Goal: Task Accomplishment & Management: Manage account settings

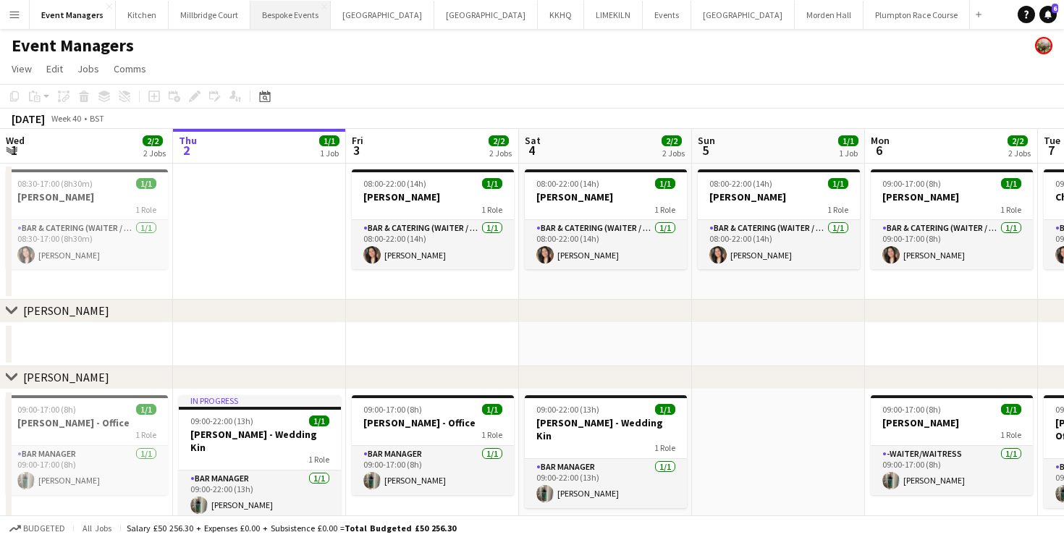
scroll to position [0, 444]
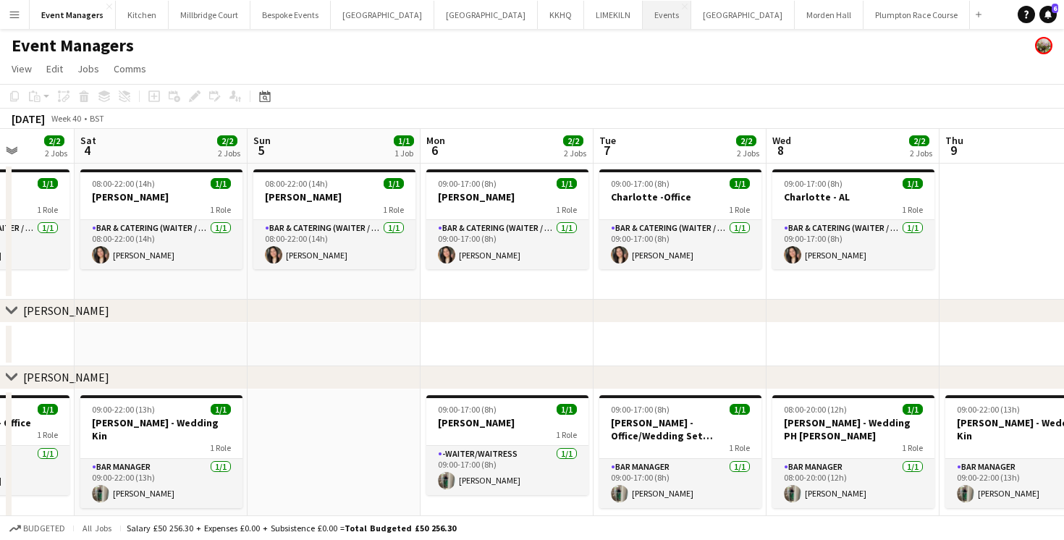
click at [643, 17] on button "Events Close" at bounding box center [667, 15] width 48 height 28
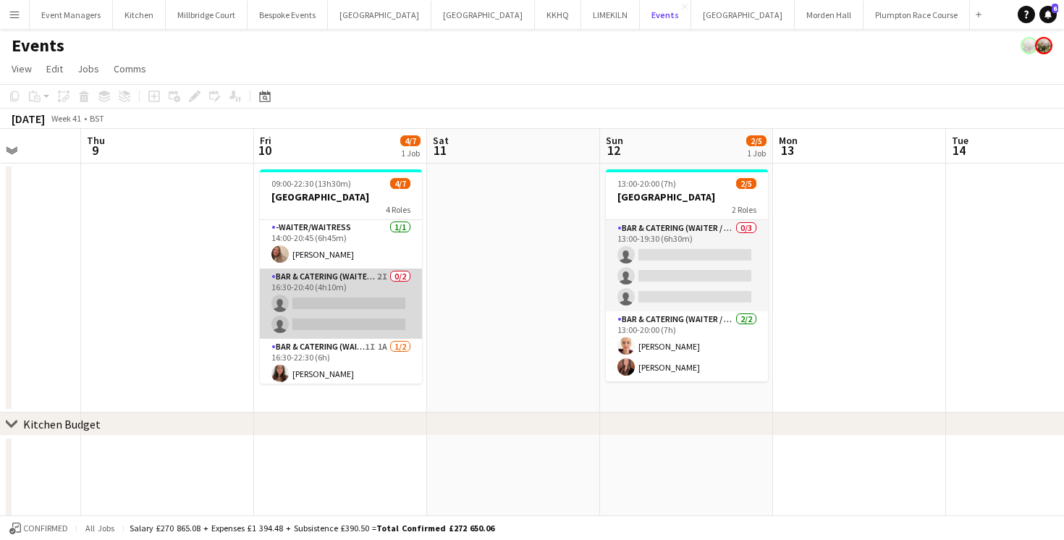
scroll to position [96, 0]
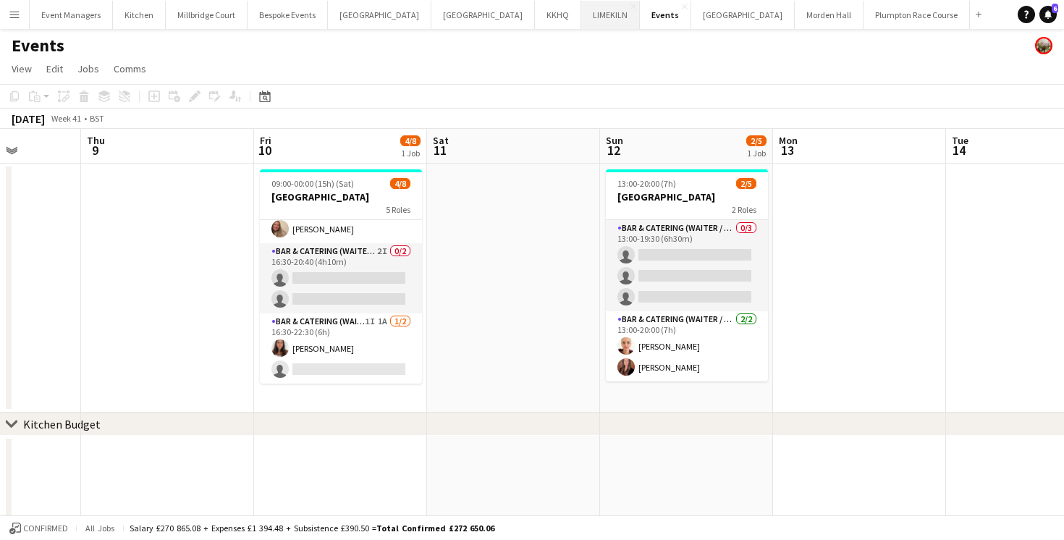
click at [581, 14] on button "LIMEKILN Close" at bounding box center [610, 15] width 59 height 28
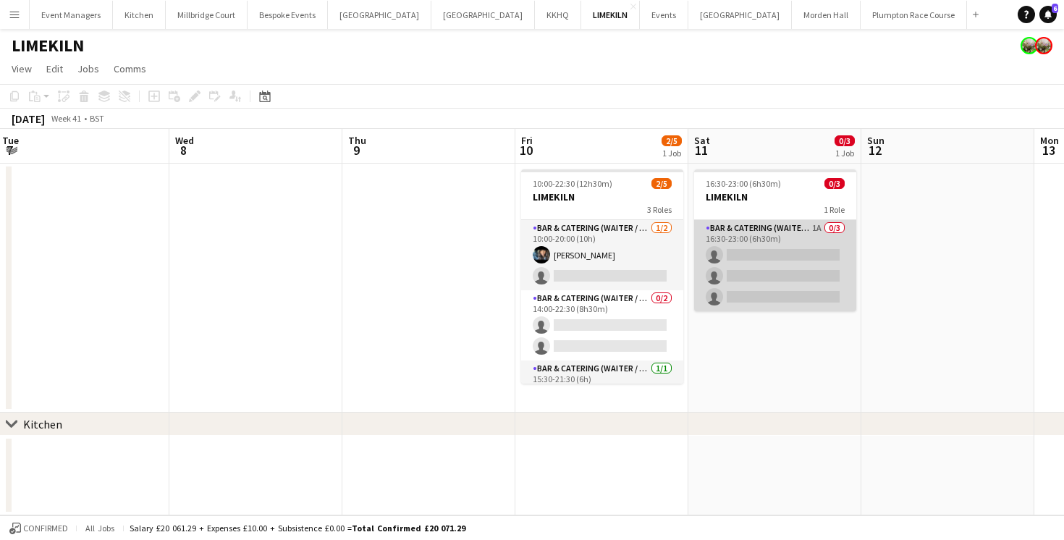
click at [757, 287] on app-card-role "Bar & Catering (Waiter / waitress) 1A 0/3 16:30-23:00 (6h30m) single-neutral-ac…" at bounding box center [775, 265] width 162 height 91
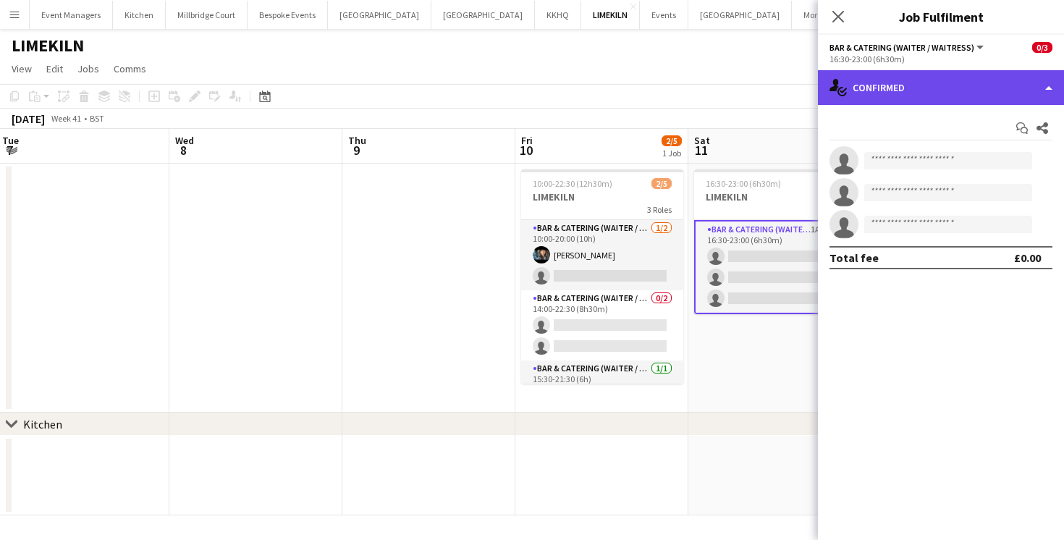
click at [921, 73] on div "single-neutral-actions-check-2 Confirmed" at bounding box center [941, 87] width 246 height 35
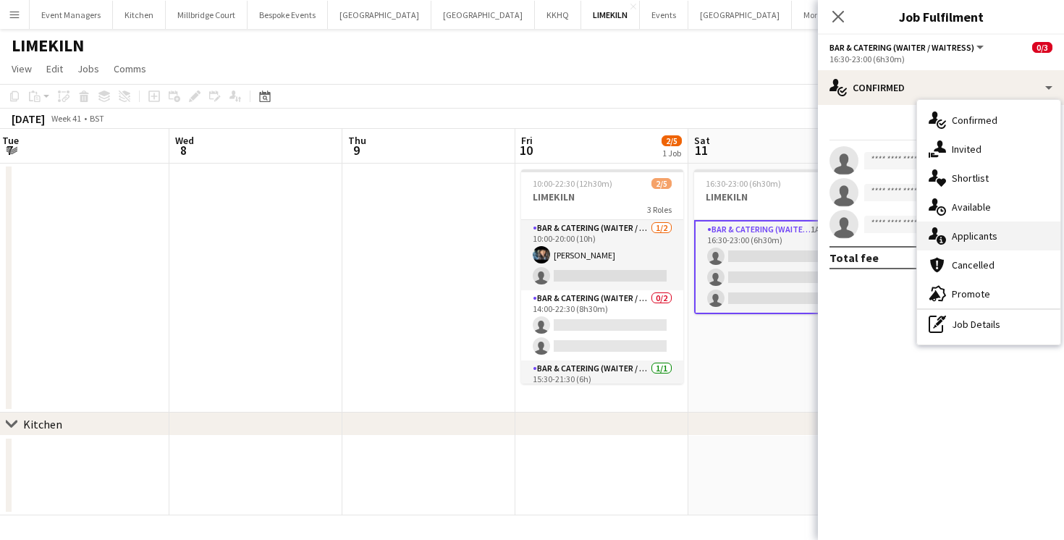
click at [947, 228] on div "single-neutral-actions-information Applicants" at bounding box center [988, 235] width 143 height 29
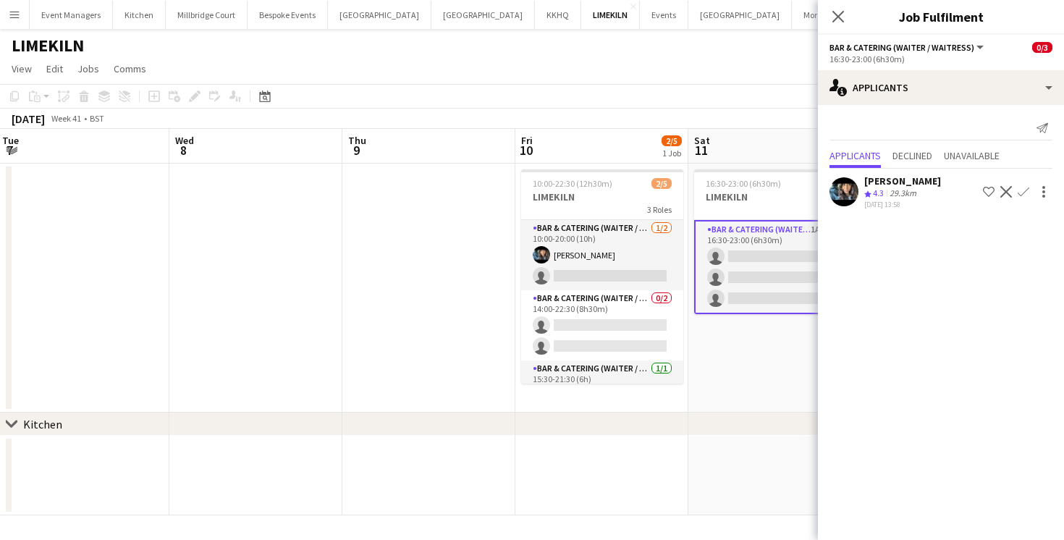
click at [1021, 192] on app-icon "Confirm" at bounding box center [1024, 192] width 12 height 12
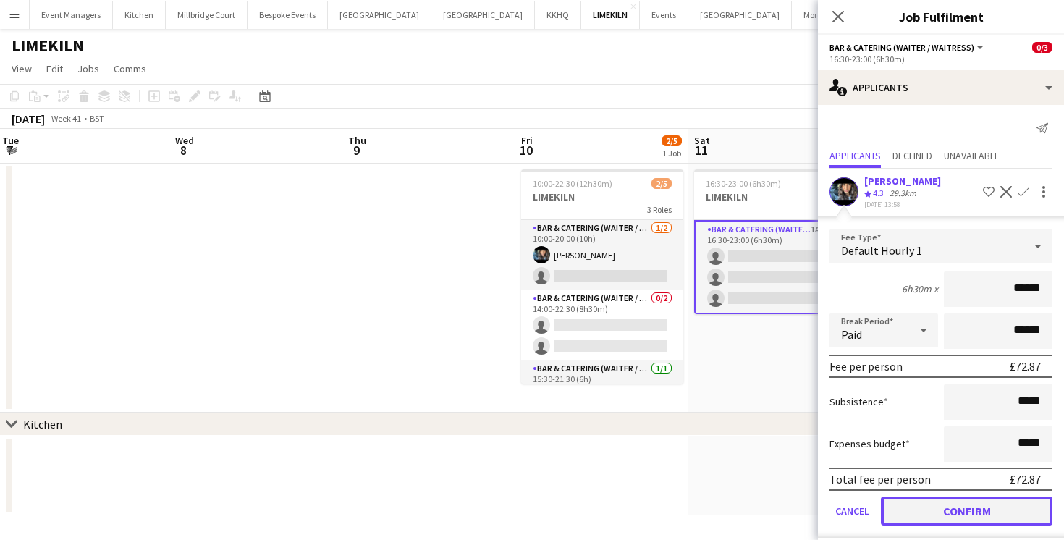
click at [987, 504] on button "Confirm" at bounding box center [967, 510] width 172 height 29
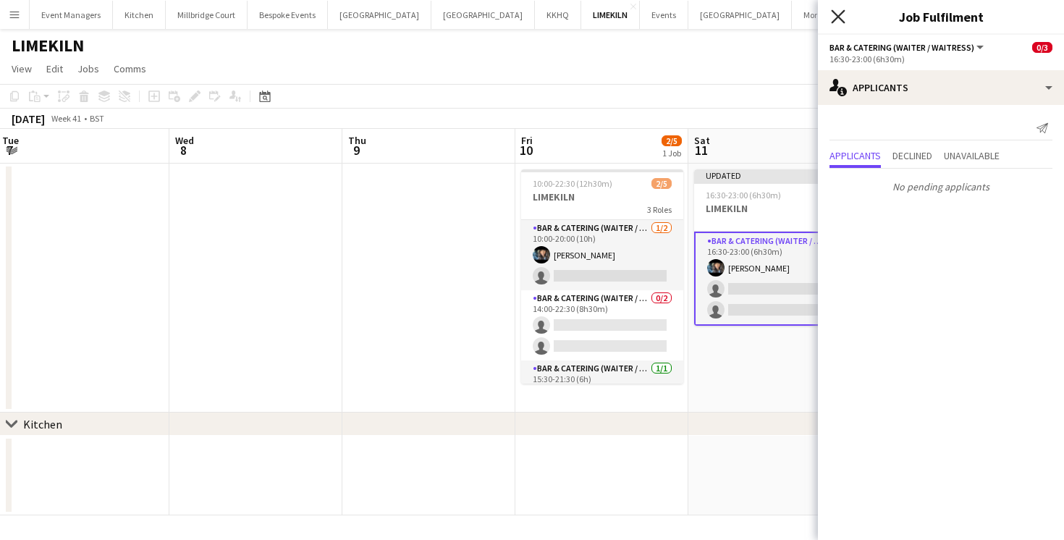
click at [835, 17] on icon "Close pop-in" at bounding box center [838, 16] width 14 height 14
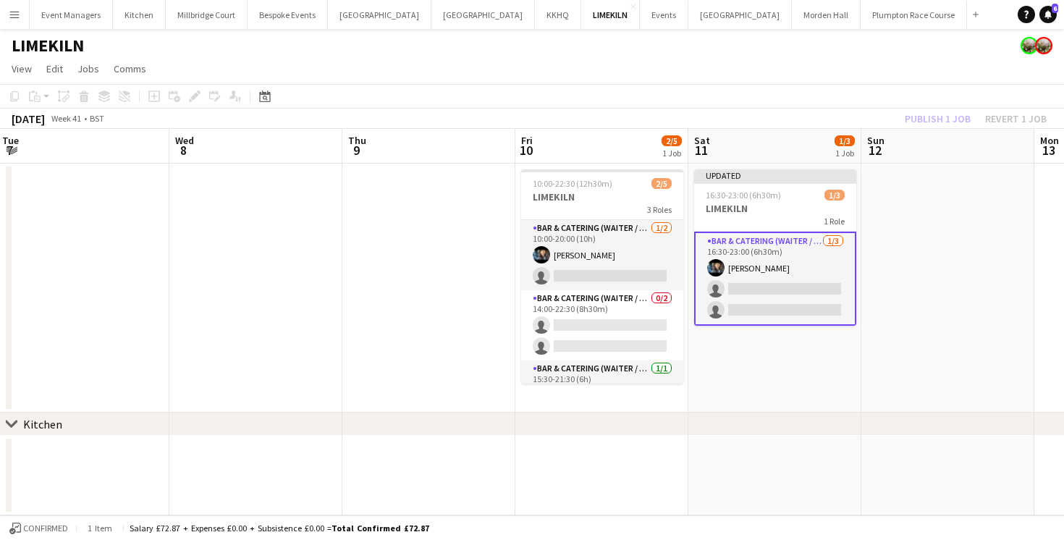
click at [918, 114] on div "Publish 1 job Revert 1 job" at bounding box center [975, 118] width 177 height 19
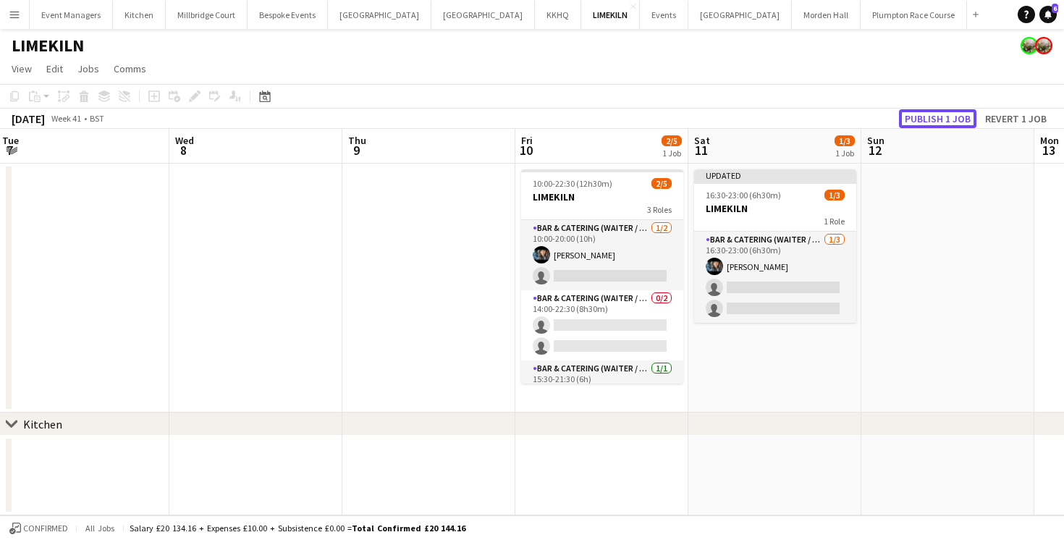
click at [918, 114] on button "Publish 1 job" at bounding box center [937, 118] width 77 height 19
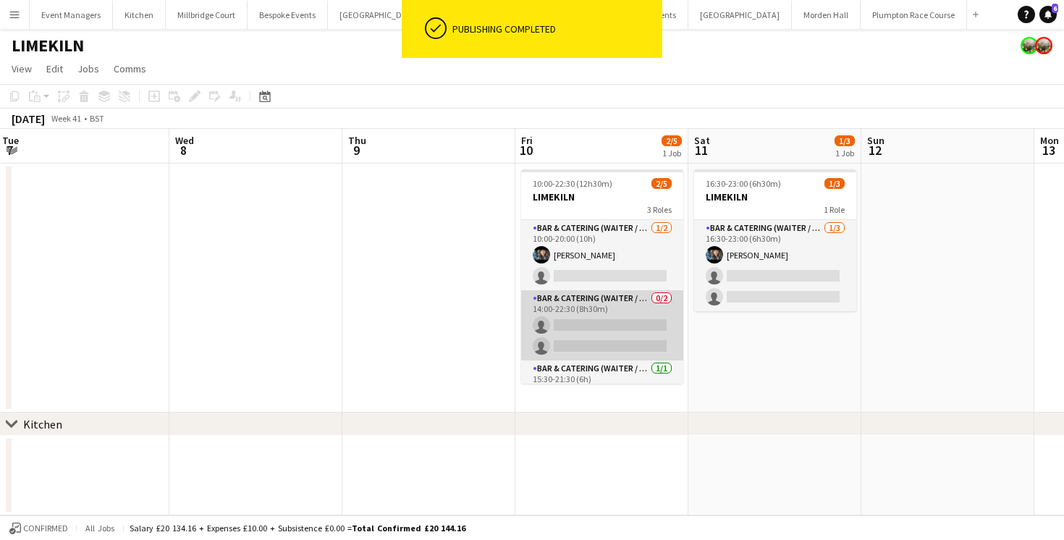
scroll to position [26, 0]
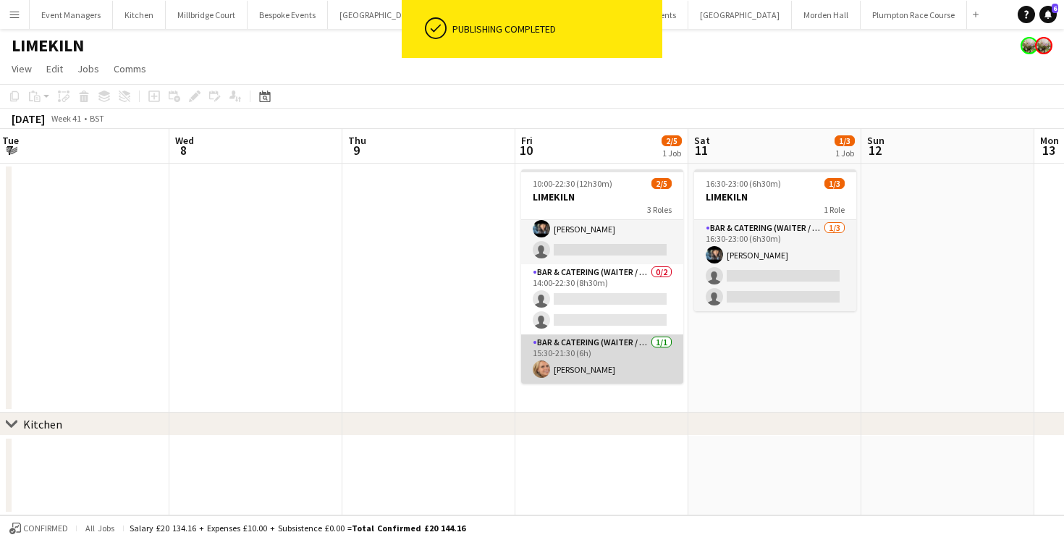
click at [560, 374] on app-card-role "Bar & Catering (Waiter / waitress) [DATE] 15:30-21:30 (6h) [PERSON_NAME]" at bounding box center [602, 358] width 162 height 49
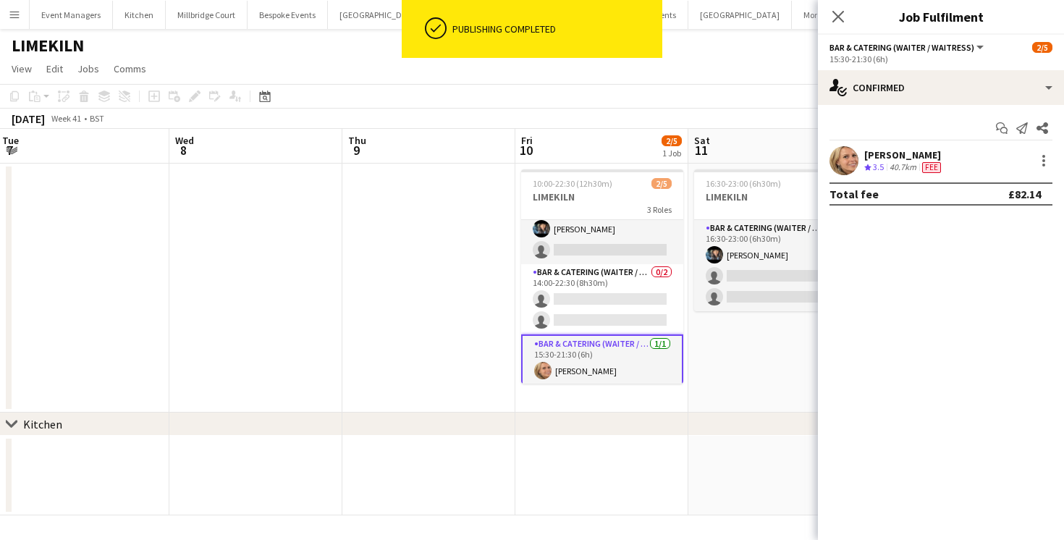
click at [843, 157] on app-user-avatar at bounding box center [843, 160] width 29 height 29
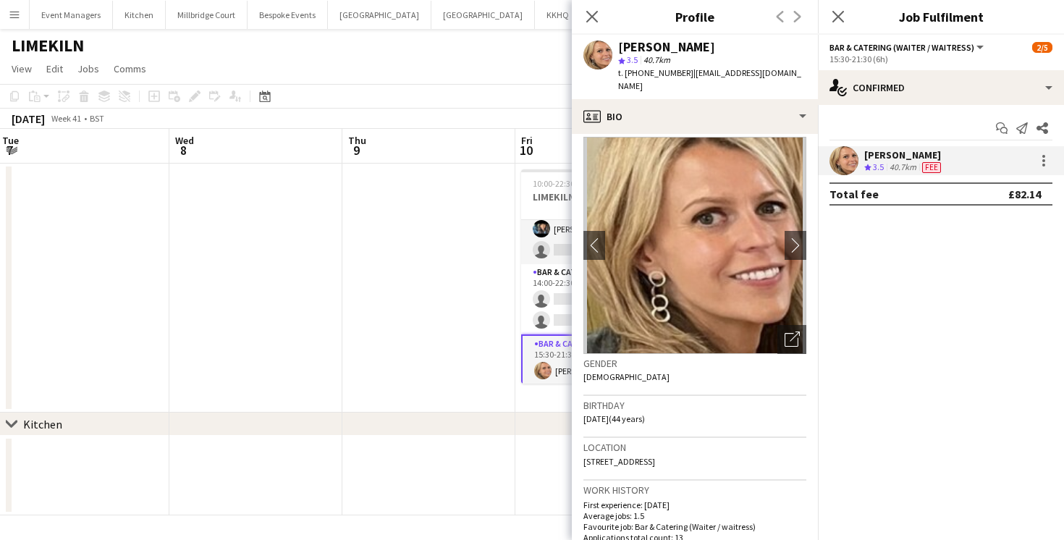
scroll to position [12, 0]
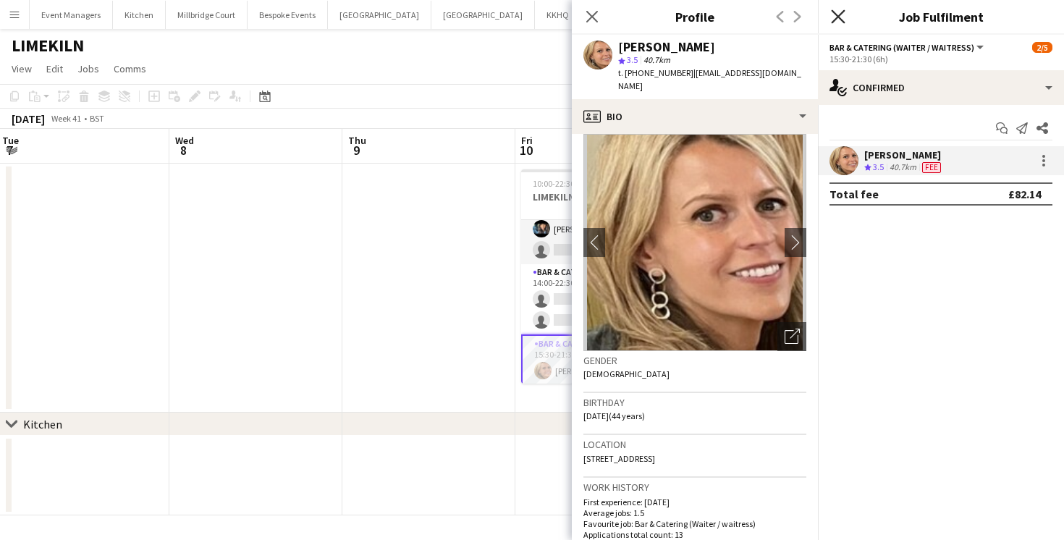
click at [833, 13] on icon "Close pop-in" at bounding box center [838, 16] width 14 height 14
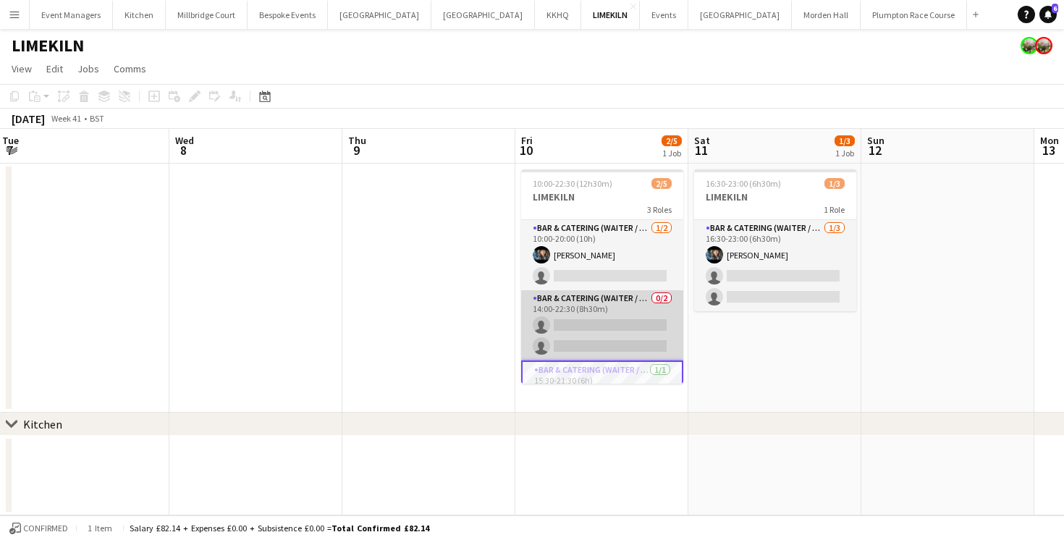
scroll to position [29, 0]
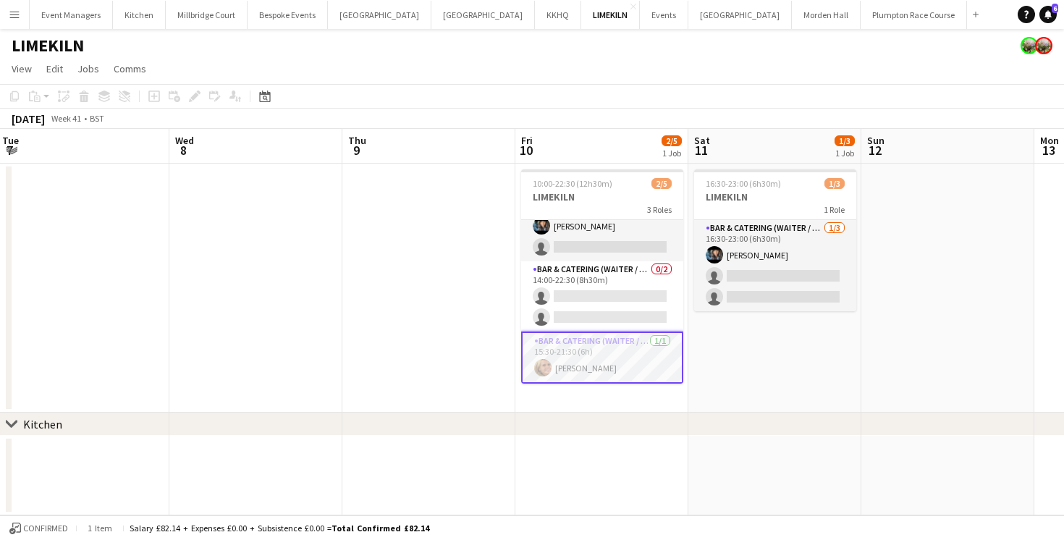
click at [550, 365] on app-user-avatar at bounding box center [542, 367] width 17 height 17
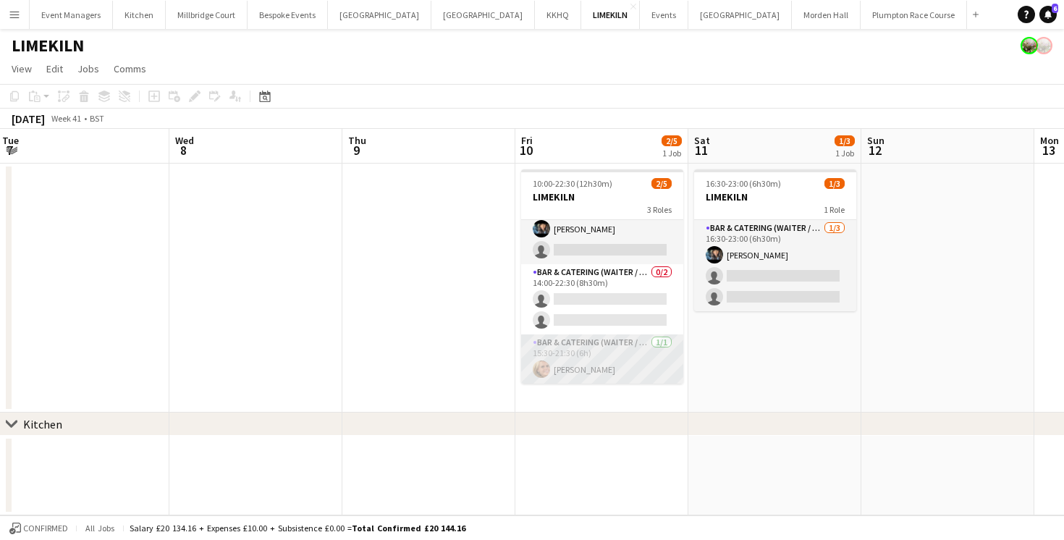
click at [561, 359] on app-card-role "Bar & Catering (Waiter / waitress) [DATE] 15:30-21:30 (6h) [PERSON_NAME]" at bounding box center [602, 358] width 162 height 49
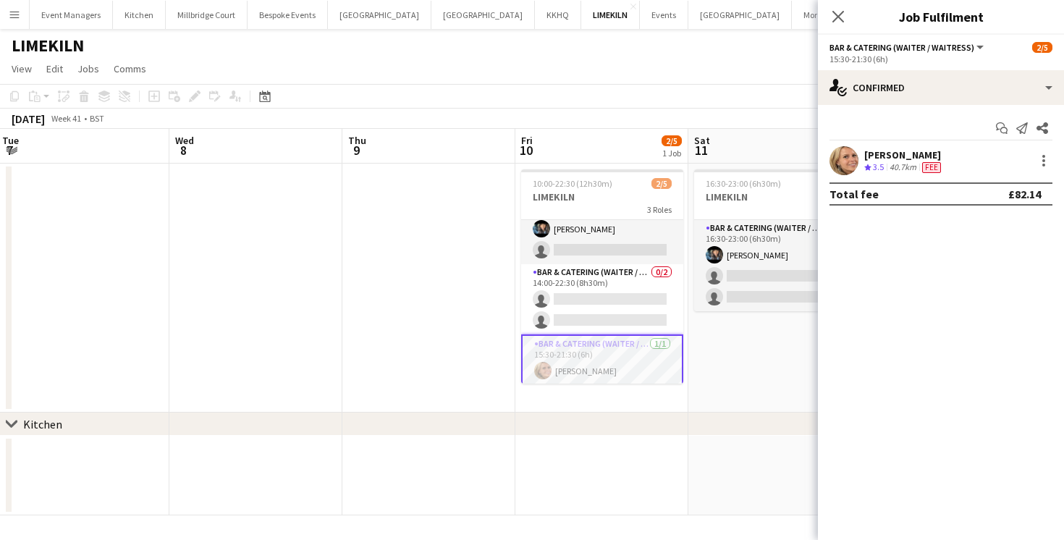
scroll to position [29, 0]
click at [841, 154] on app-user-avatar at bounding box center [843, 160] width 29 height 29
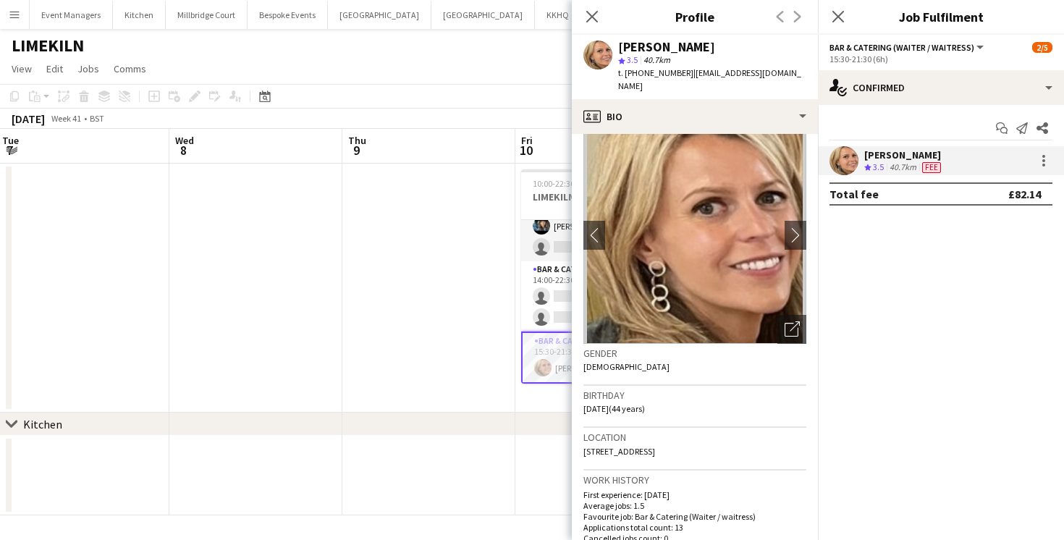
scroll to position [31, 0]
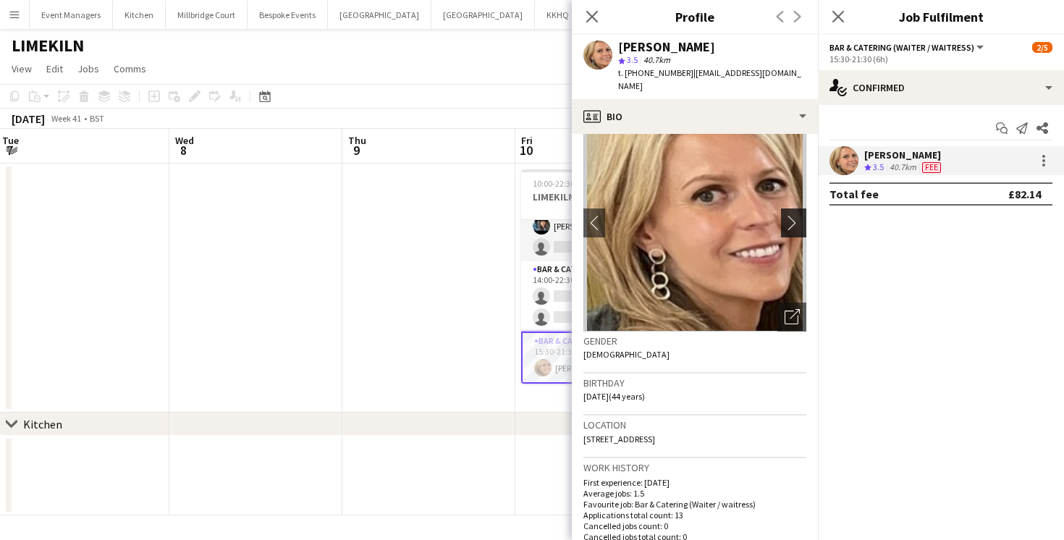
click at [795, 215] on app-icon "chevron-right" at bounding box center [796, 222] width 22 height 15
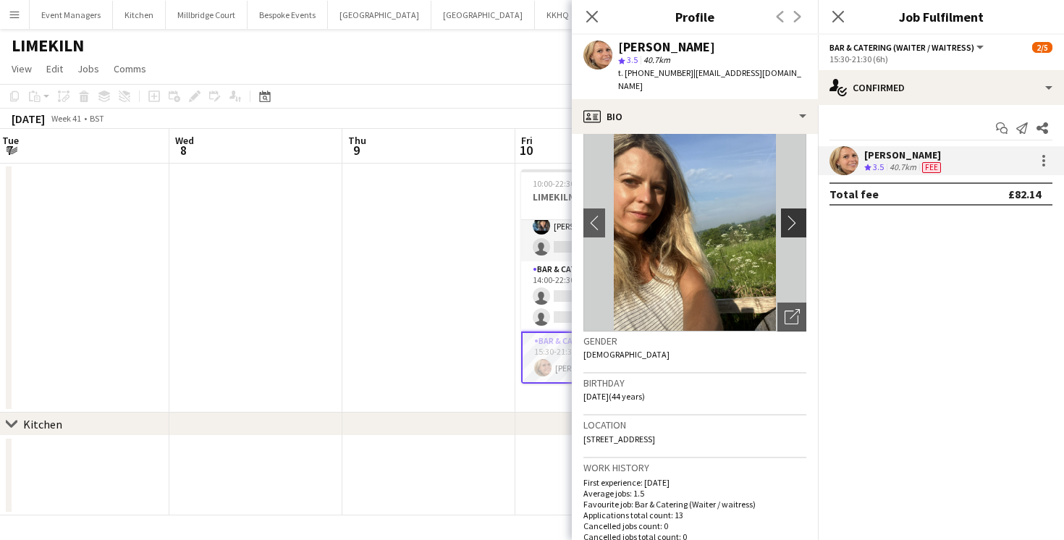
click at [795, 215] on app-icon "chevron-right" at bounding box center [796, 222] width 22 height 15
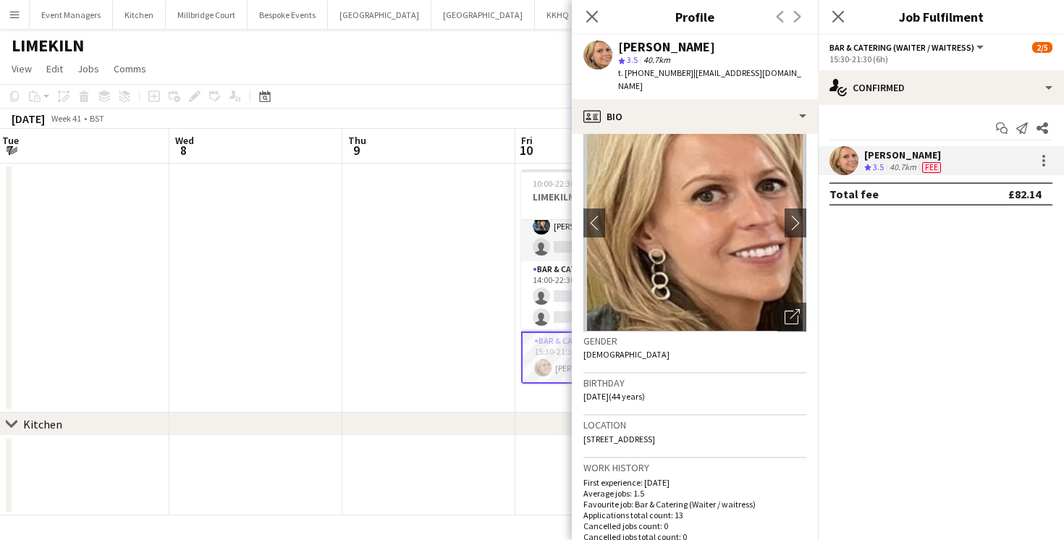
click at [836, 25] on div "Close pop-in" at bounding box center [838, 16] width 41 height 33
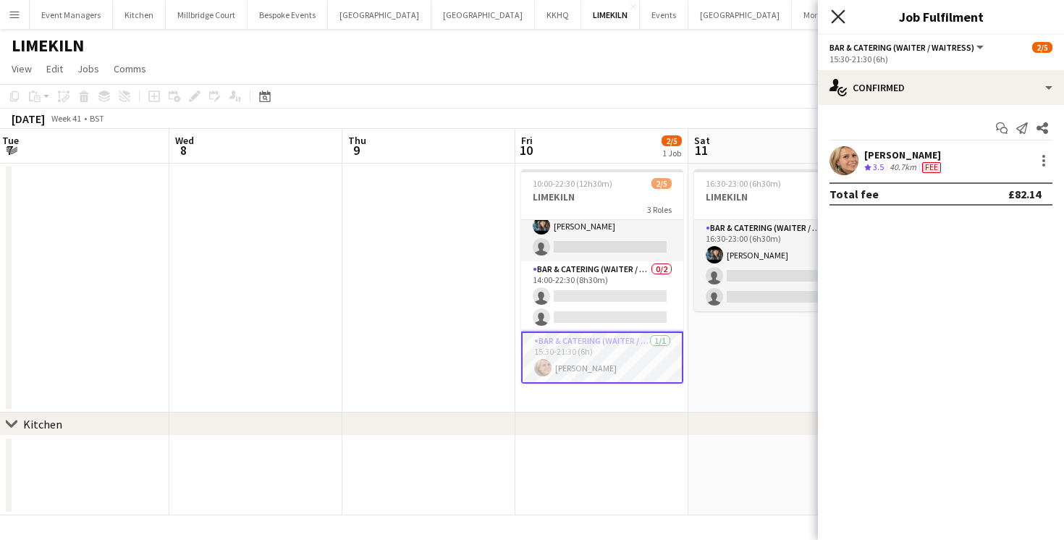
click at [836, 22] on icon "Close pop-in" at bounding box center [838, 16] width 14 height 14
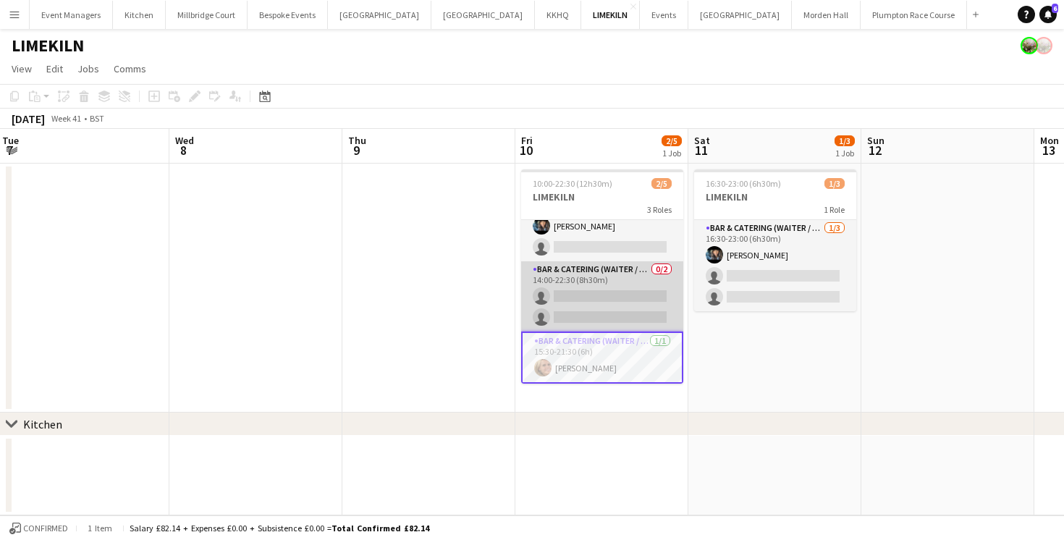
scroll to position [0, 0]
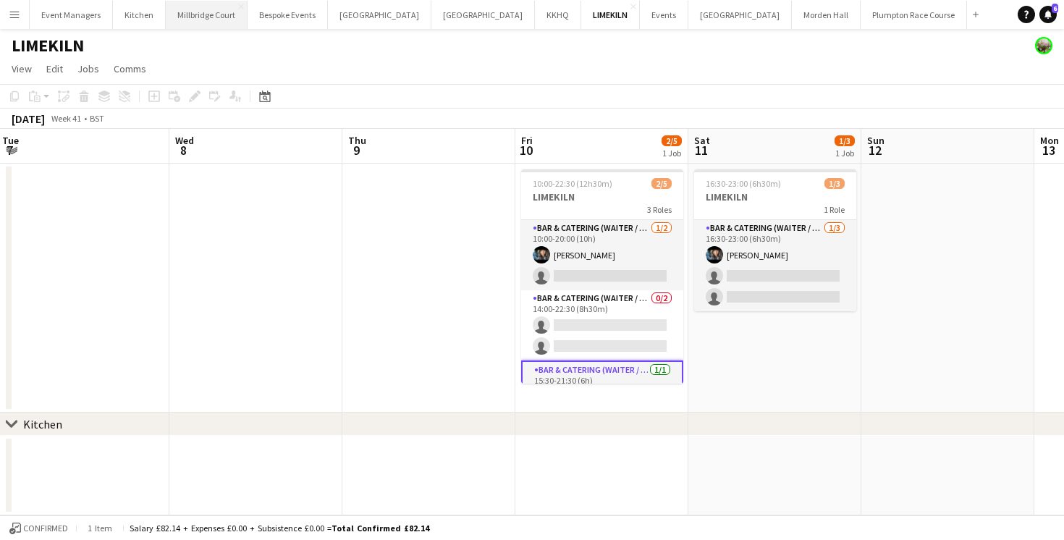
click at [197, 20] on button "[GEOGRAPHIC_DATA]" at bounding box center [207, 15] width 82 height 28
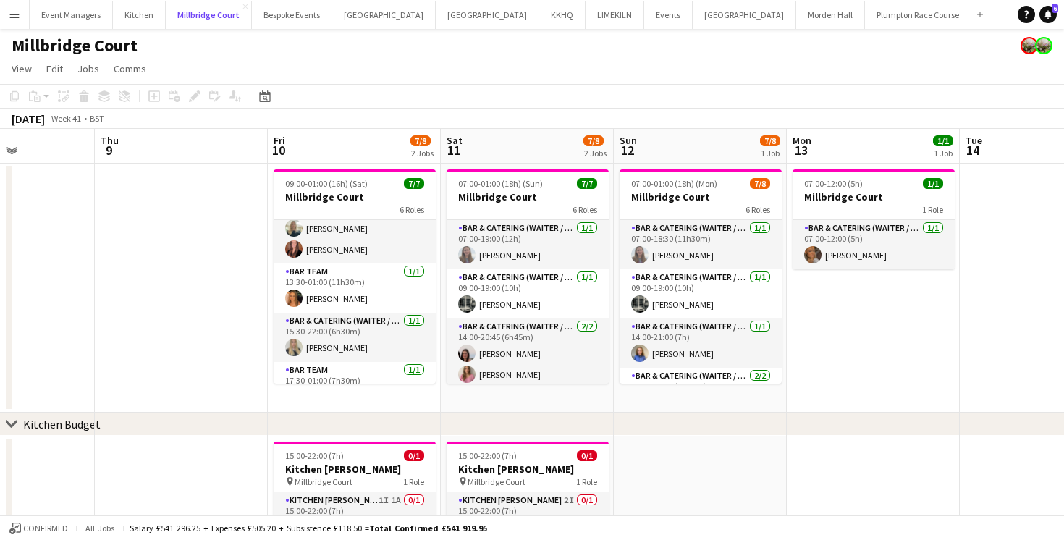
scroll to position [54, 0]
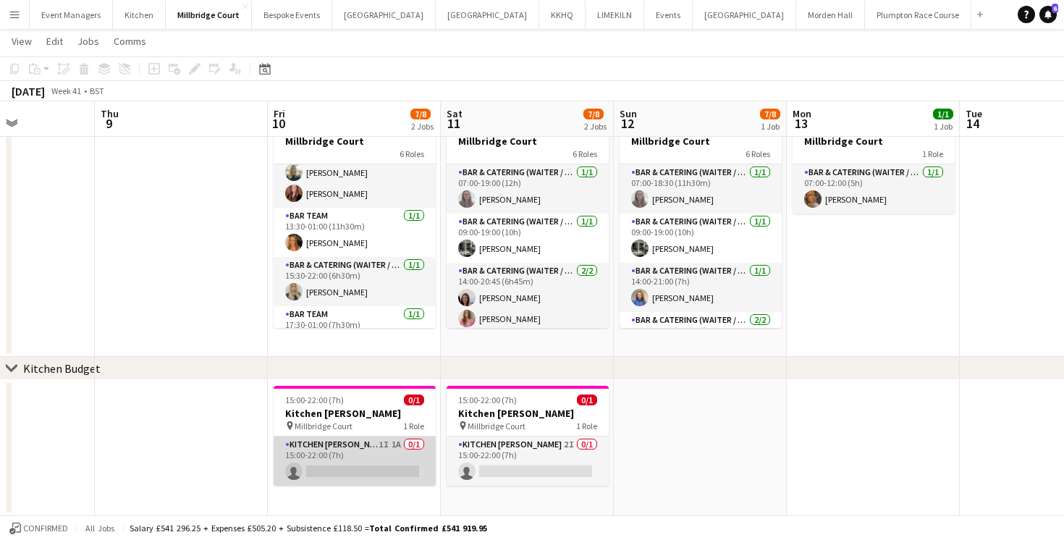
click at [339, 452] on app-card-role "Kitchen [PERSON_NAME] 1I 1A 0/1 15:00-22:00 (7h) single-neutral-actions" at bounding box center [355, 460] width 162 height 49
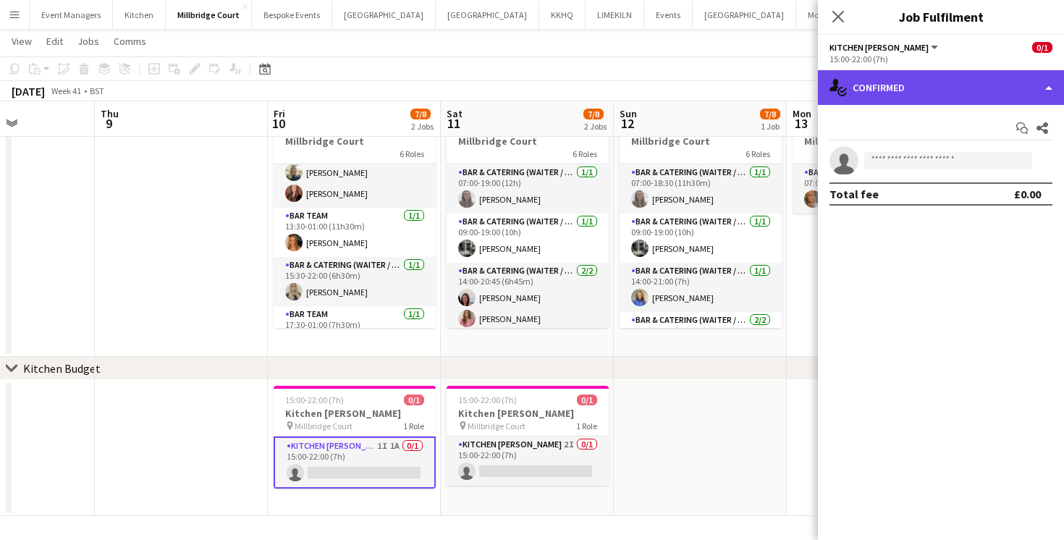
click at [871, 101] on div "single-neutral-actions-check-2 Confirmed" at bounding box center [941, 87] width 246 height 35
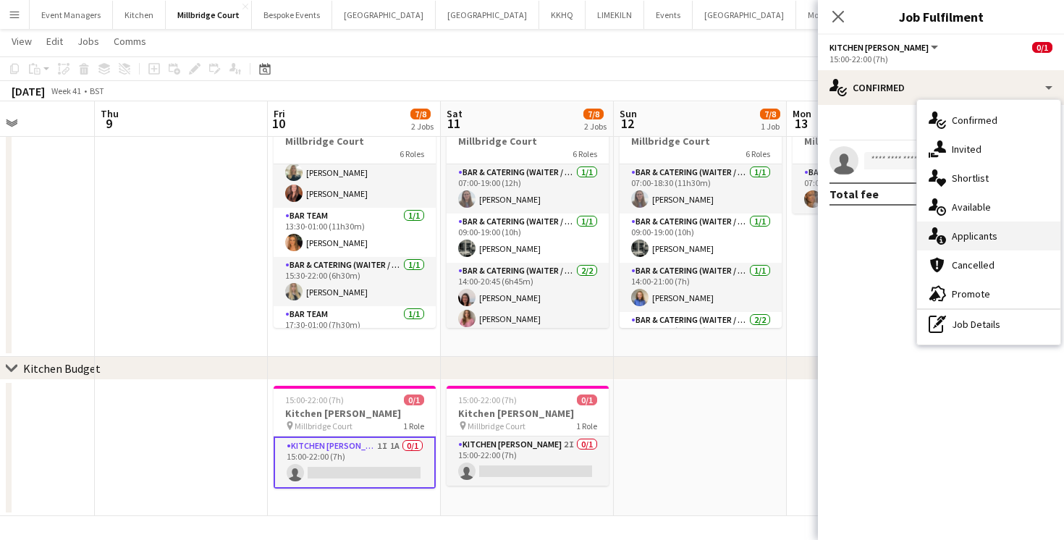
click at [963, 224] on div "single-neutral-actions-information Applicants" at bounding box center [988, 235] width 143 height 29
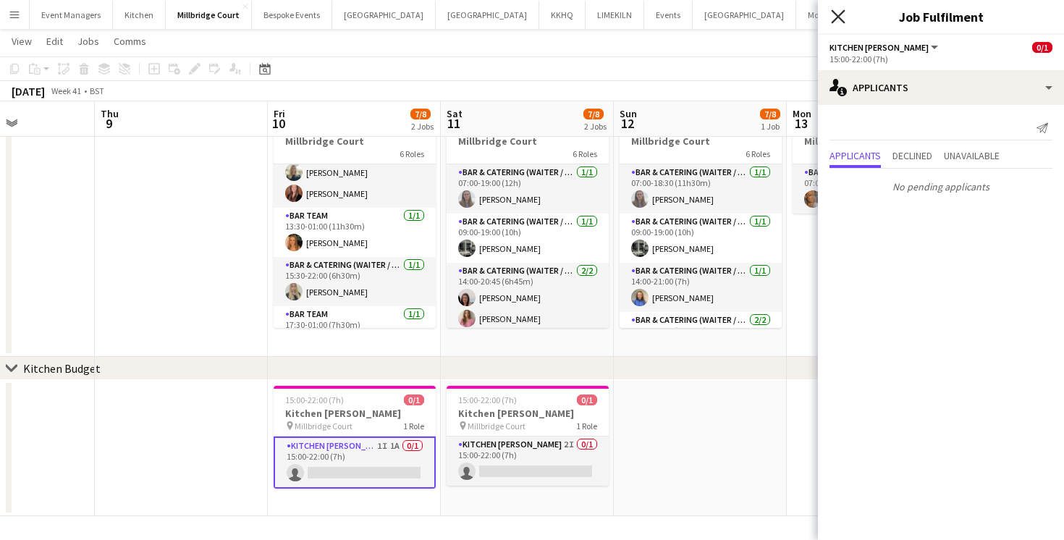
click at [836, 21] on icon "Close pop-in" at bounding box center [838, 16] width 14 height 14
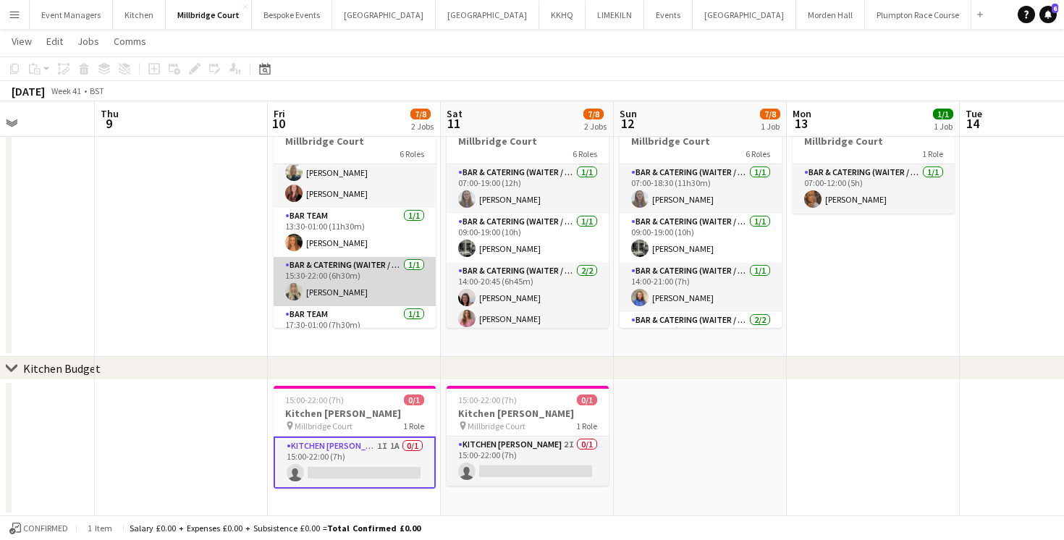
scroll to position [0, 0]
